Goal: Task Accomplishment & Management: Manage account settings

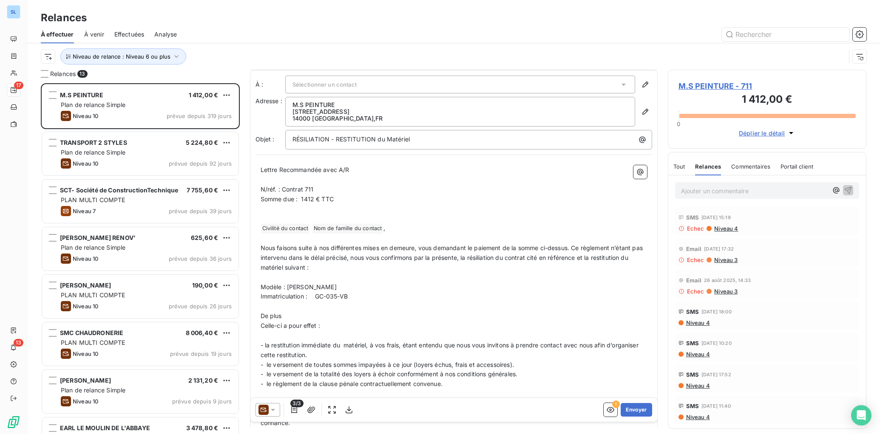
scroll to position [371, 0]
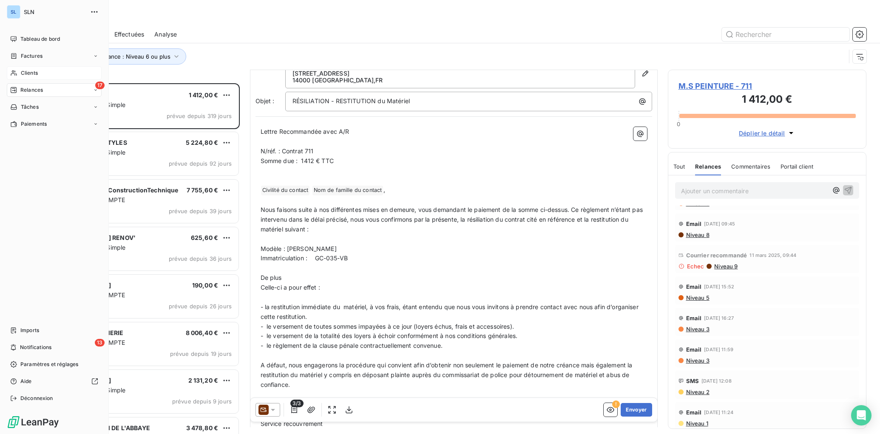
click at [16, 75] on icon at bounding box center [13, 73] width 7 height 7
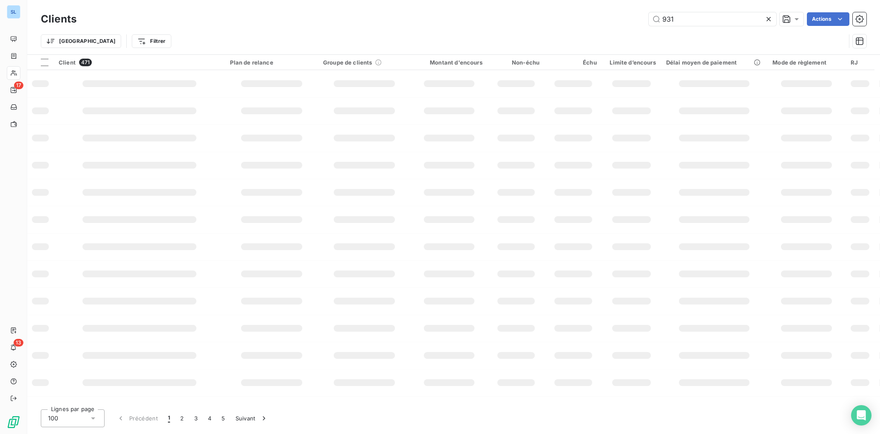
type input "931"
click at [692, 20] on input "931" at bounding box center [711, 19] width 127 height 14
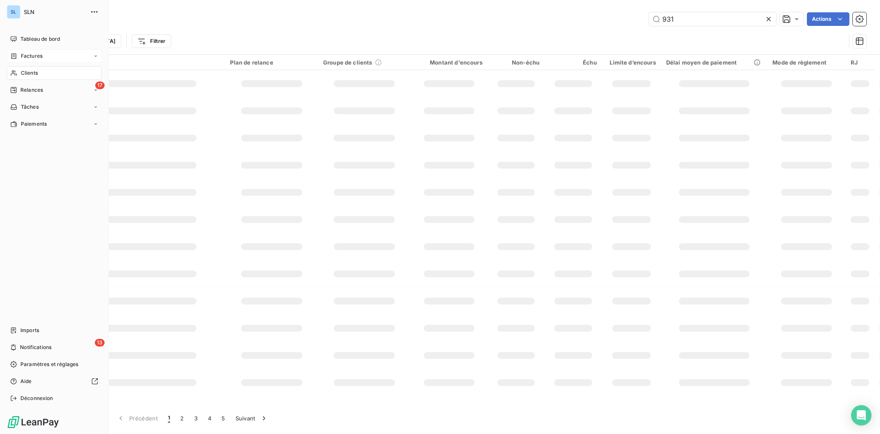
click at [30, 55] on span "Factures" at bounding box center [32, 56] width 22 height 8
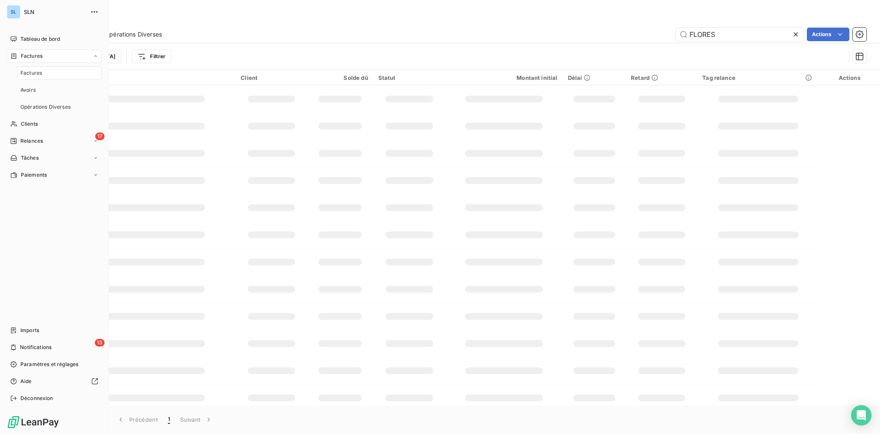
click at [26, 79] on div "Factures" at bounding box center [59, 73] width 85 height 14
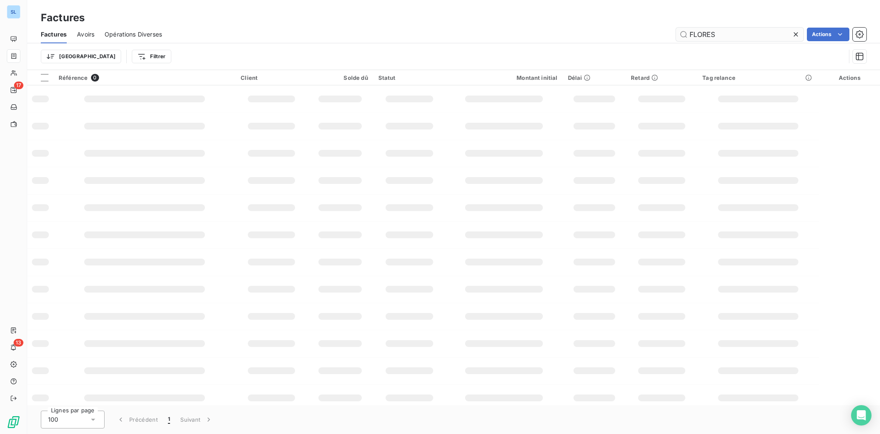
click at [792, 34] on icon at bounding box center [795, 34] width 8 height 8
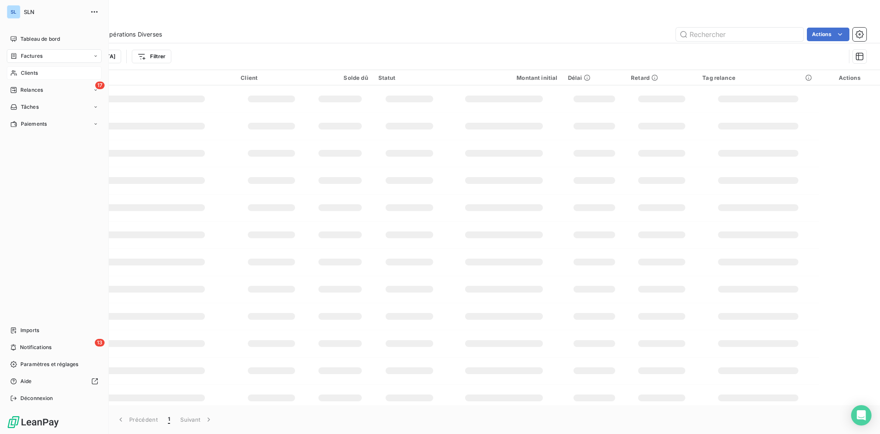
click at [28, 76] on span "Clients" at bounding box center [29, 73] width 17 height 8
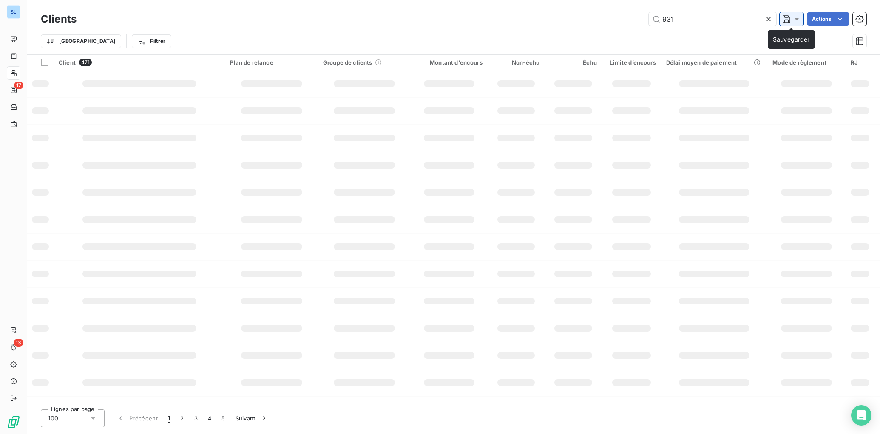
type input "931"
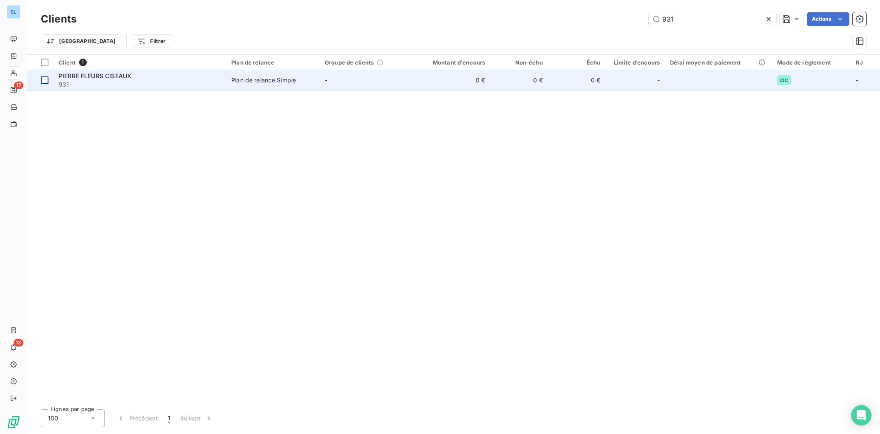
click at [45, 80] on div at bounding box center [45, 80] width 8 height 8
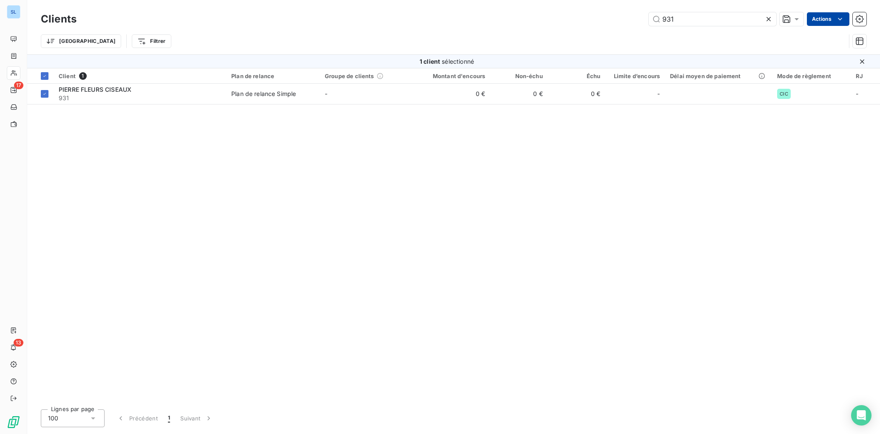
click at [828, 20] on html "SL 17 13 Clients 931 Actions Trier Filtrer 1 client sélectionné Client 1 Plan d…" at bounding box center [440, 217] width 880 height 434
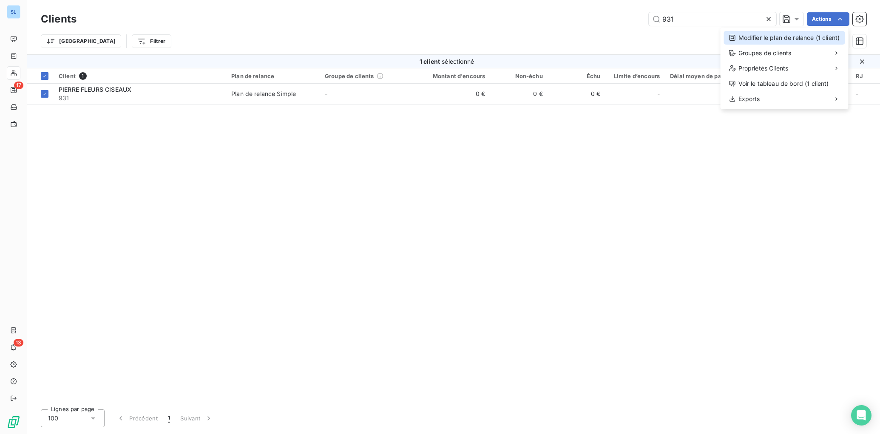
click at [818, 35] on div "Modifier le plan de relance (1 client)" at bounding box center [784, 38] width 121 height 14
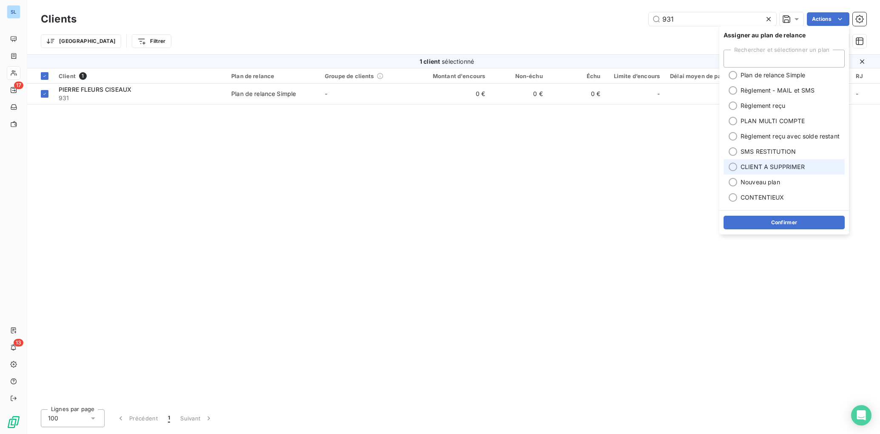
click at [733, 168] on div at bounding box center [732, 167] width 8 height 8
click at [782, 224] on button "Confirmer" at bounding box center [783, 223] width 121 height 14
